Goal: Information Seeking & Learning: Learn about a topic

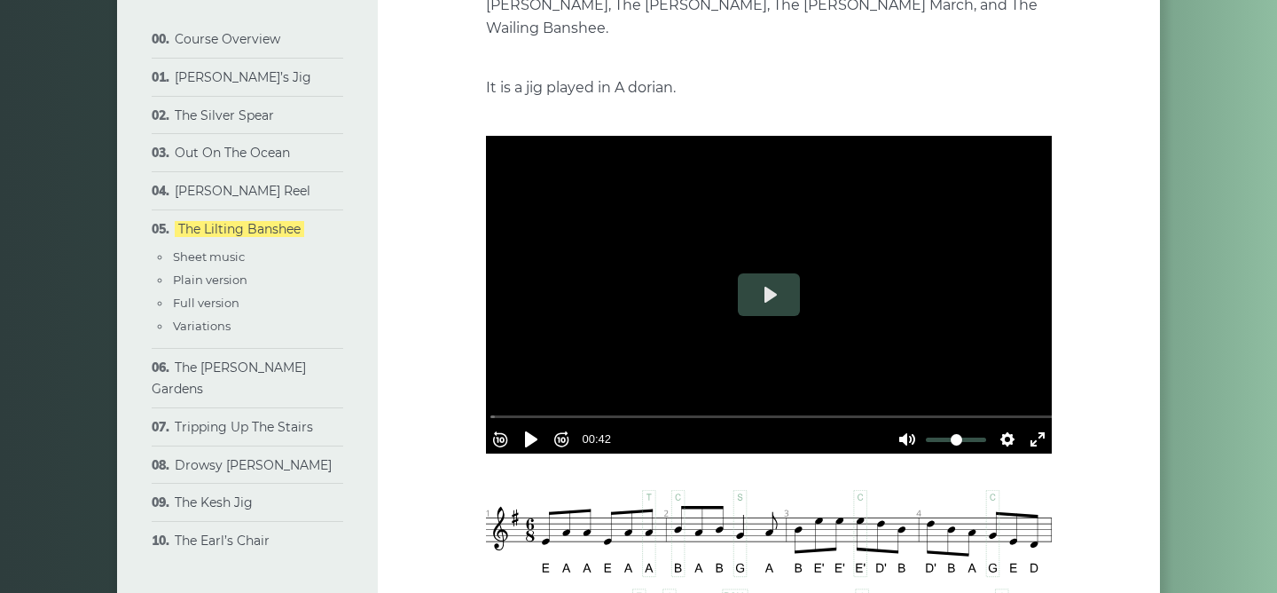
scroll to position [326, 0]
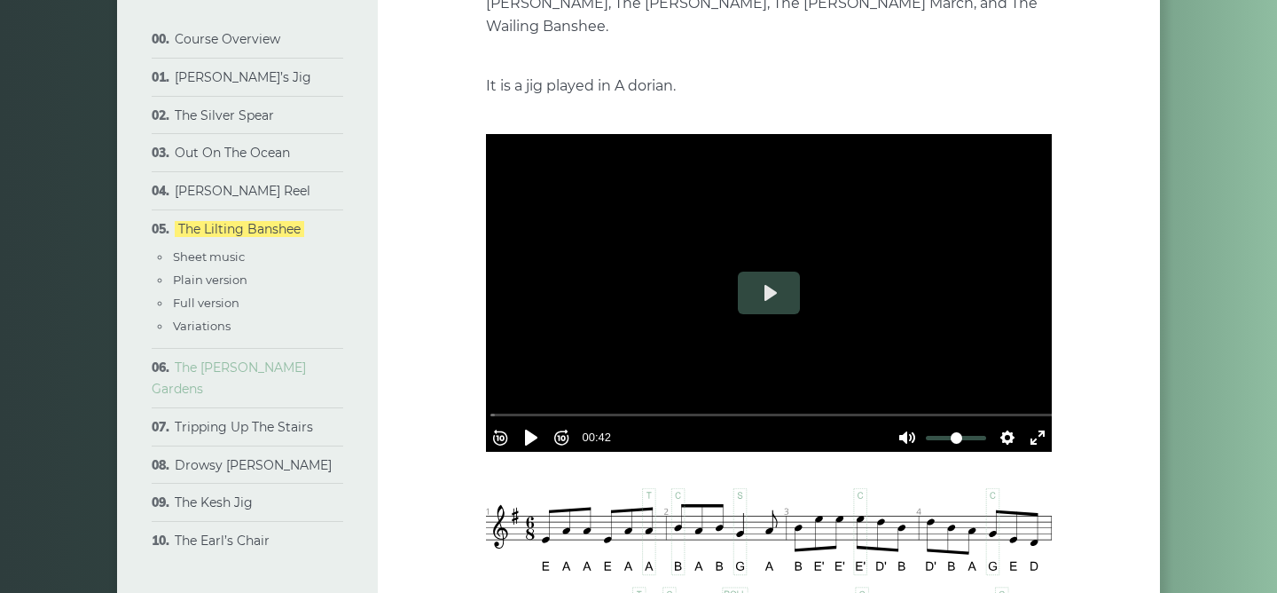
click at [251, 374] on link "The [PERSON_NAME] Gardens" at bounding box center [229, 377] width 154 height 37
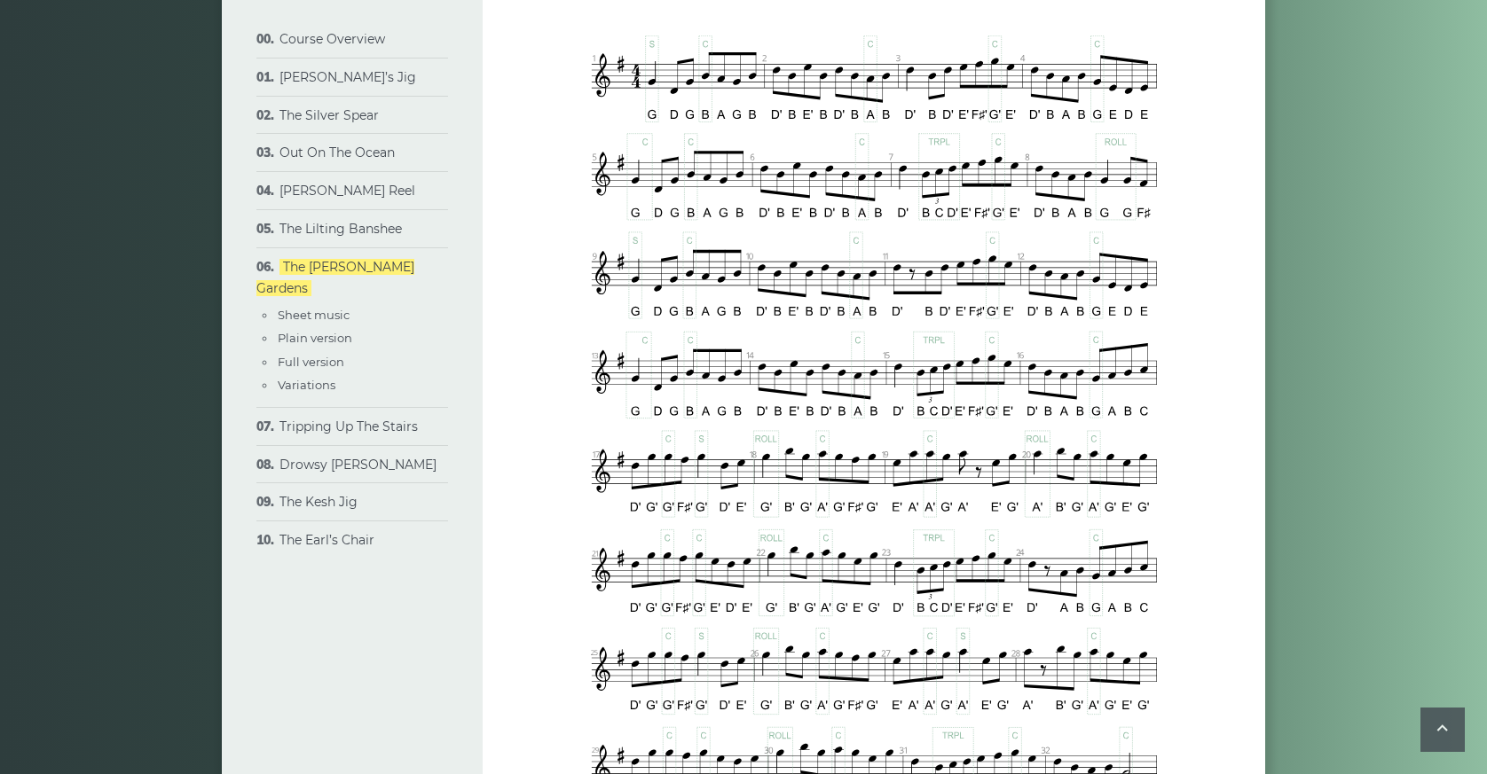
scroll to position [758, 0]
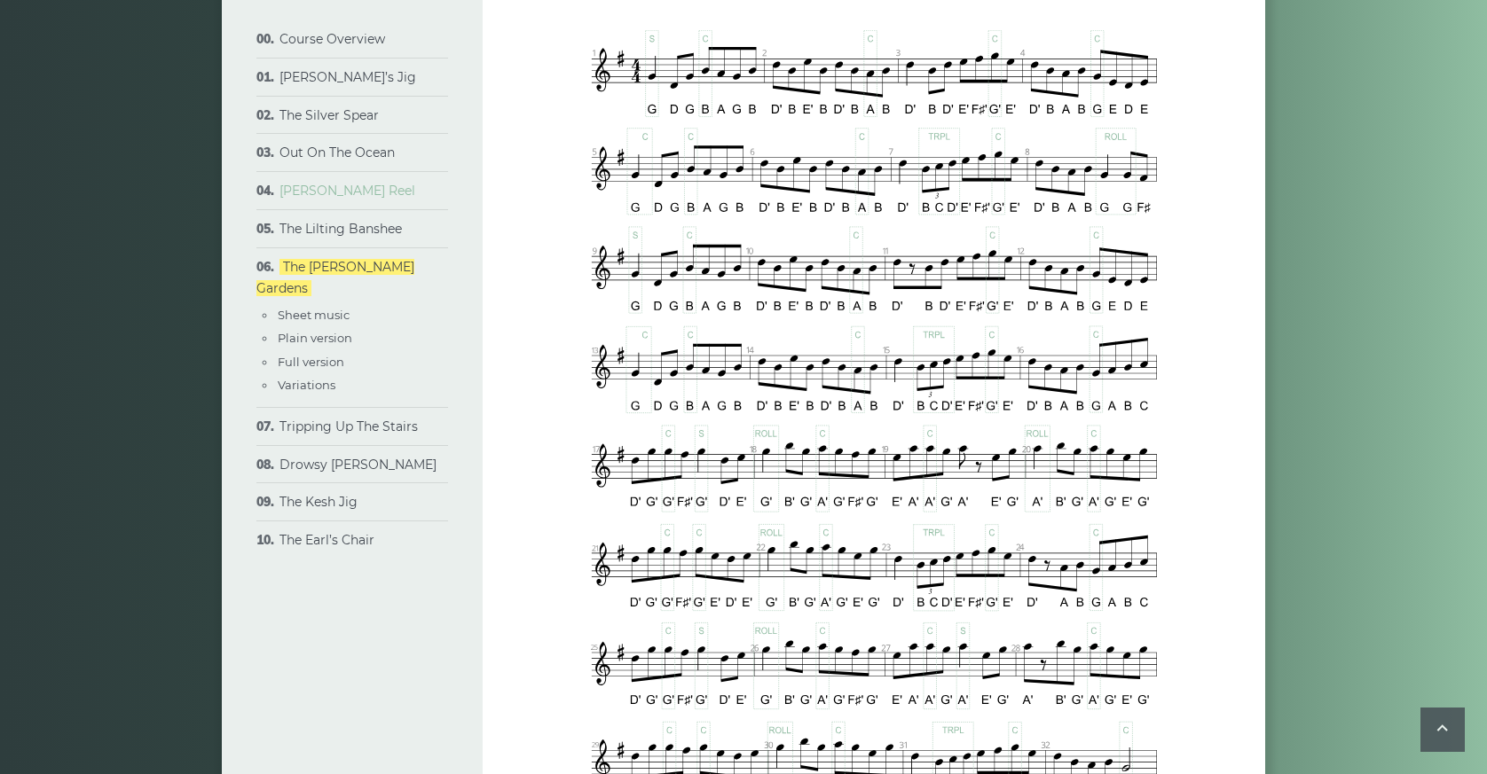
click at [327, 197] on link "[PERSON_NAME] Reel" at bounding box center [347, 191] width 136 height 16
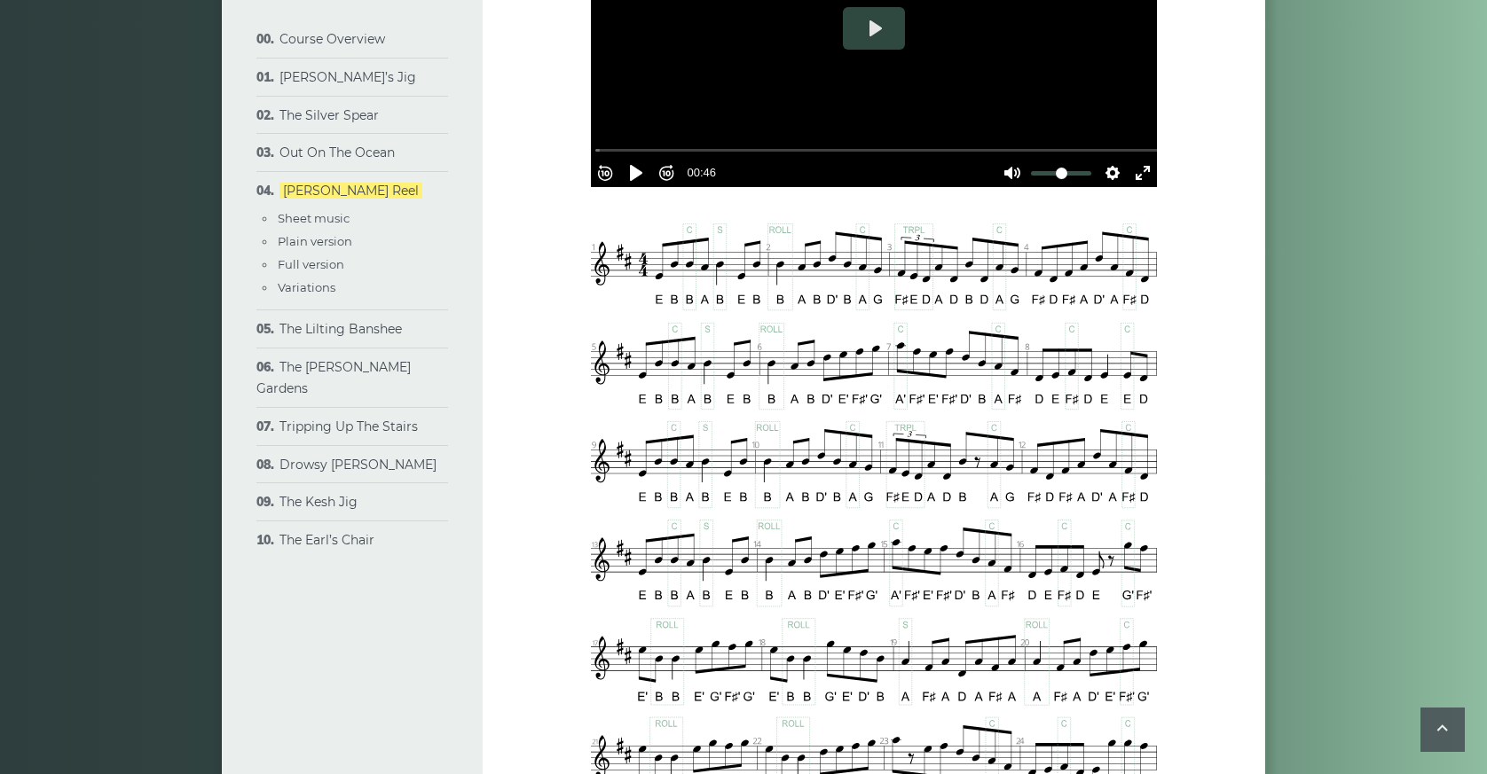
scroll to position [648, 0]
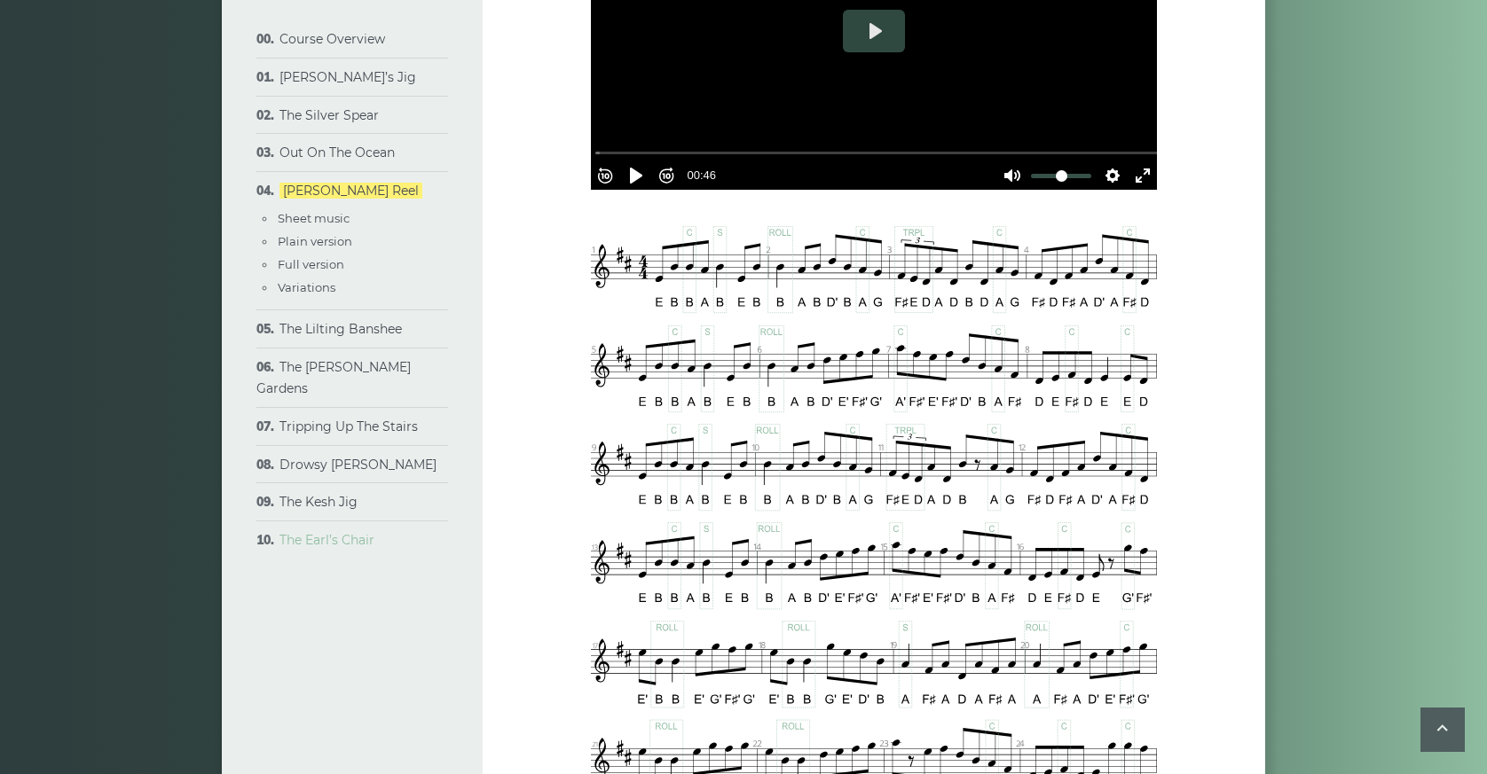
click at [343, 532] on link "The Earl’s Chair" at bounding box center [326, 540] width 95 height 16
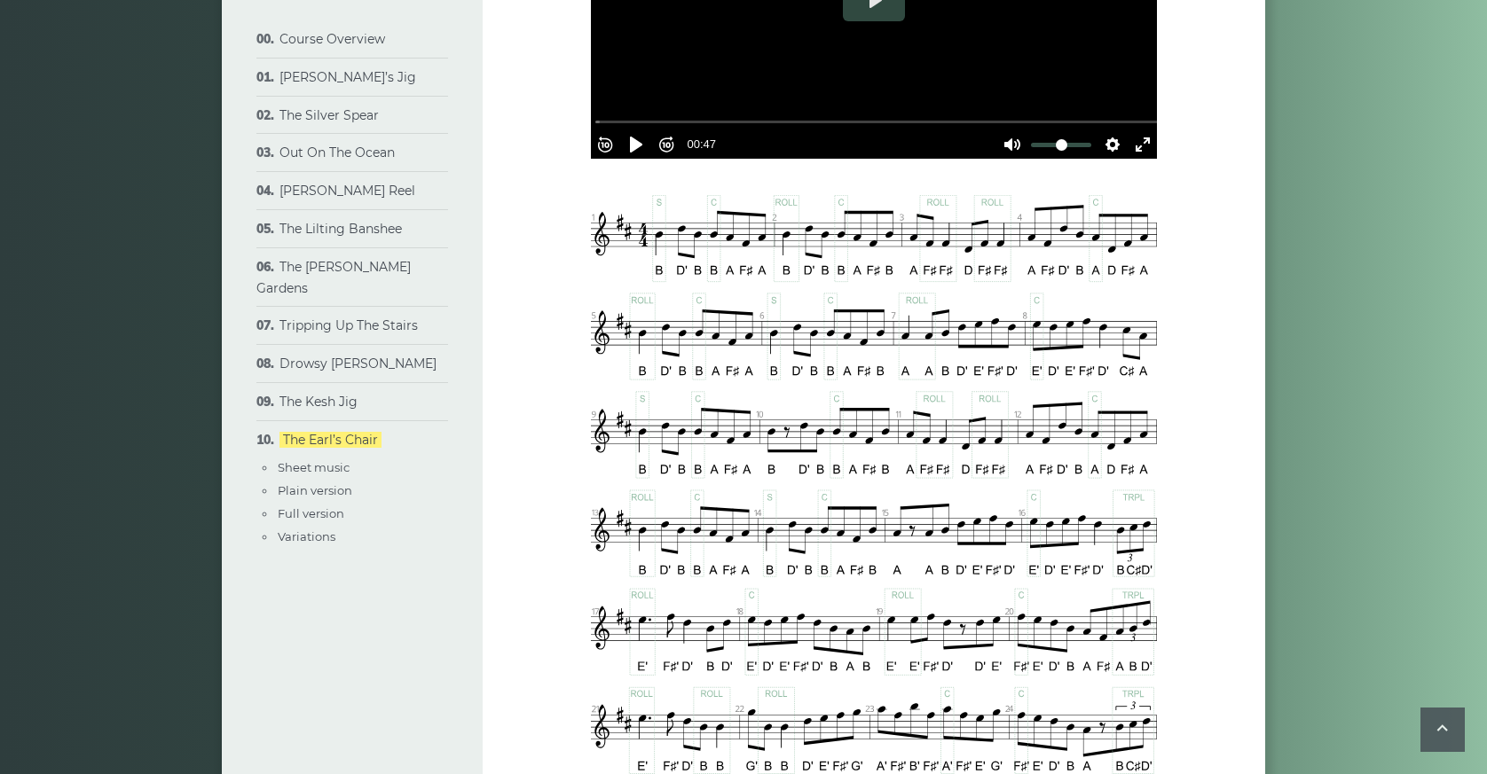
scroll to position [654, 0]
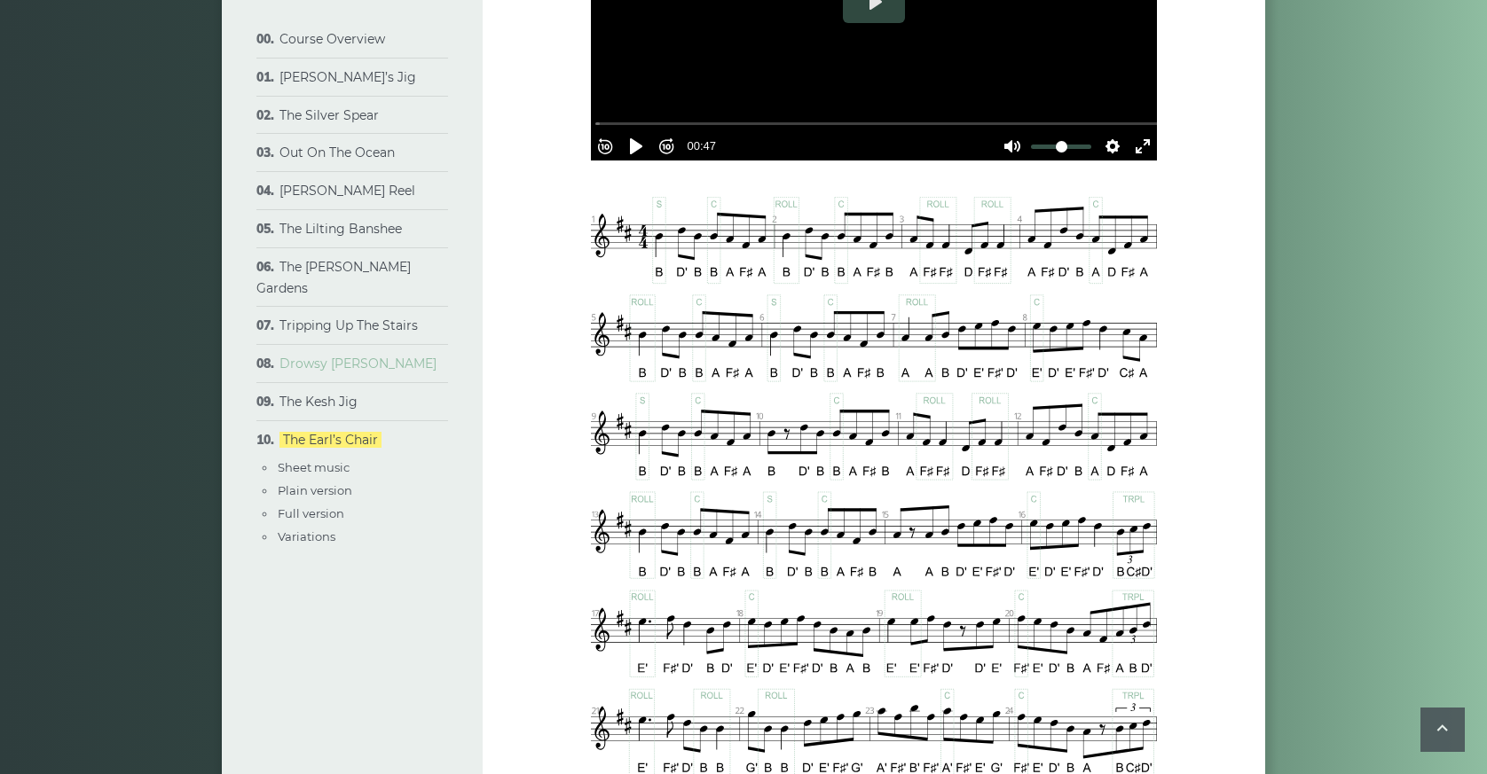
click at [303, 356] on link "Drowsy [PERSON_NAME]" at bounding box center [357, 364] width 157 height 16
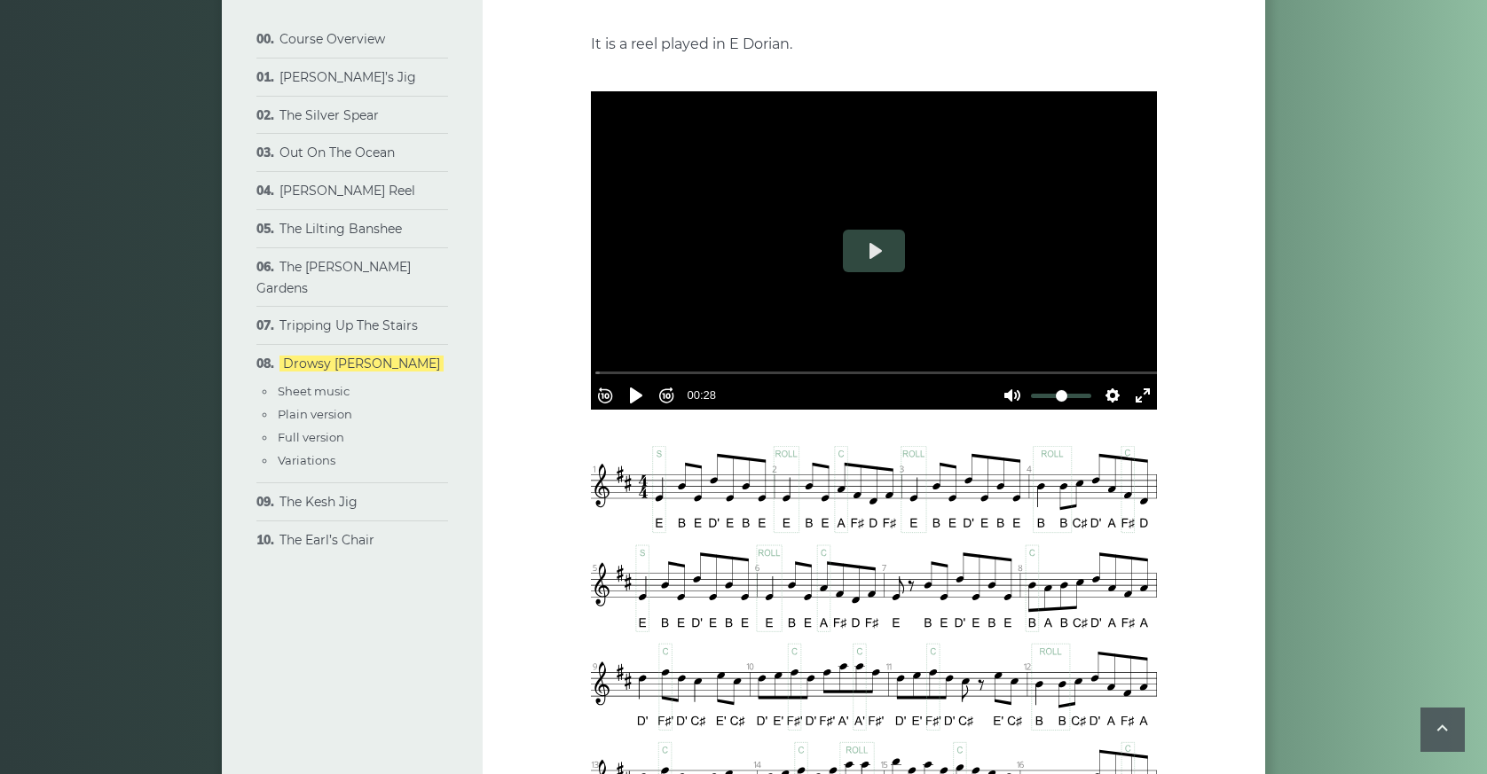
scroll to position [488, 0]
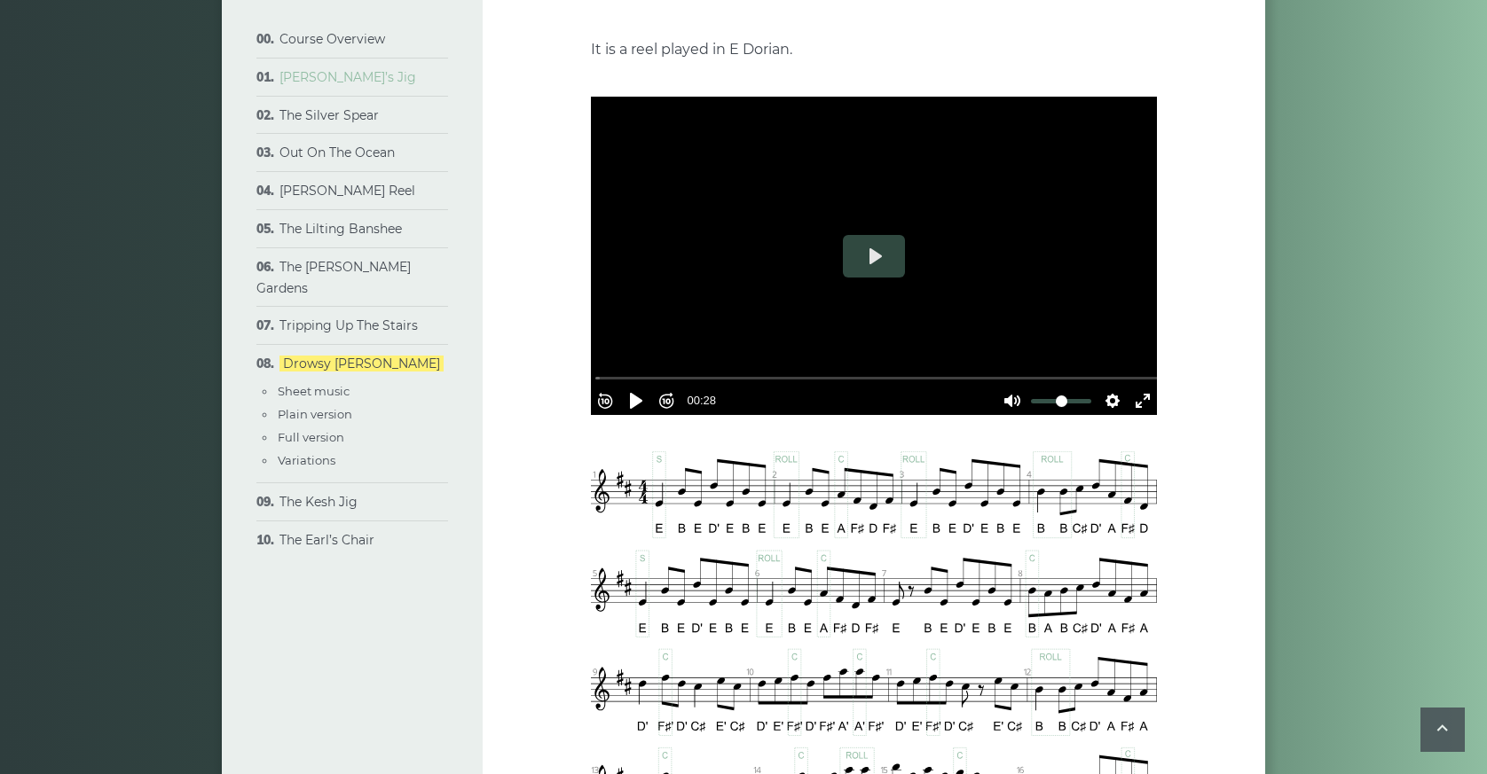
click at [336, 75] on link "[PERSON_NAME]’s Jig" at bounding box center [347, 77] width 137 height 16
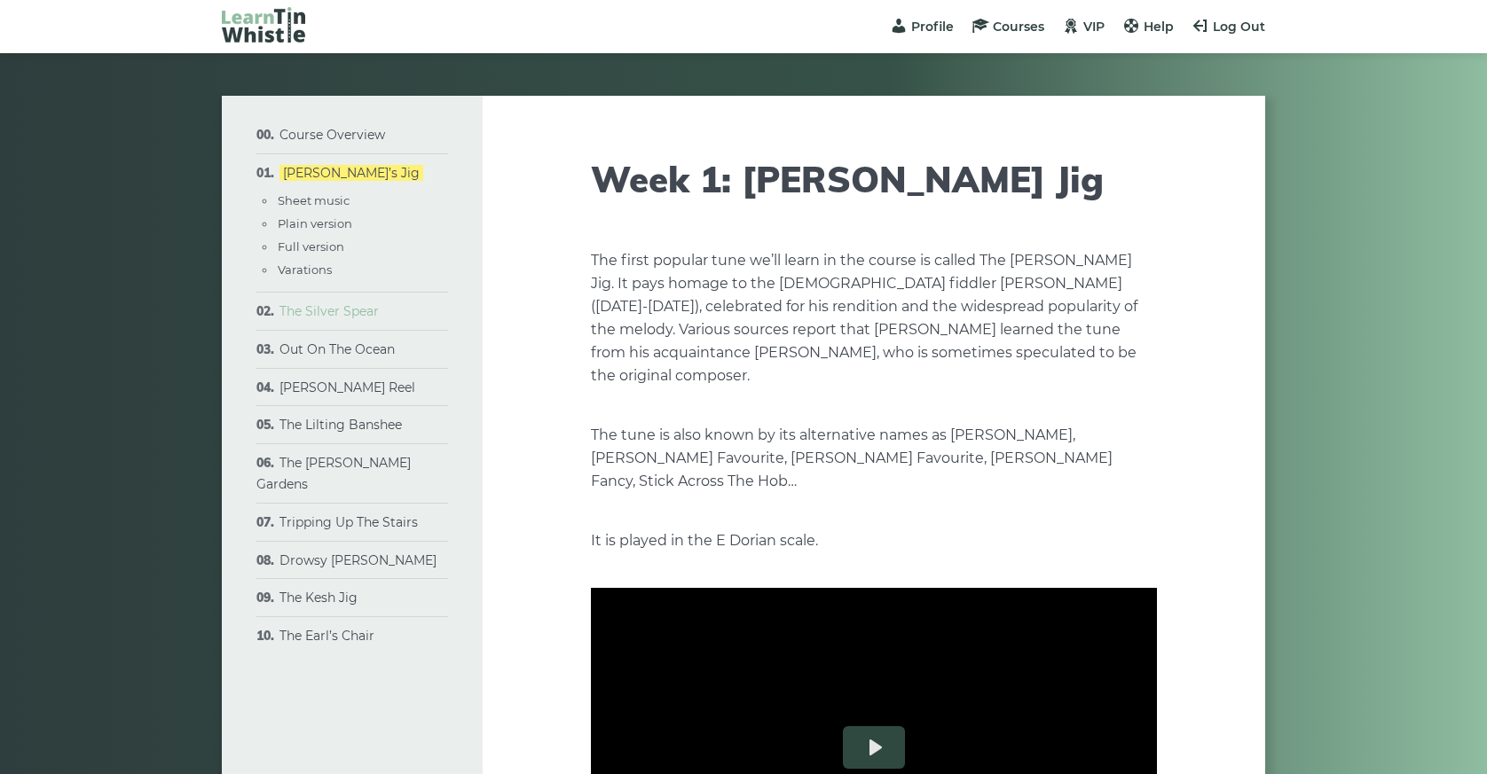
click at [324, 314] on link "The Silver Spear" at bounding box center [328, 311] width 99 height 16
